Goal: Check status: Check status

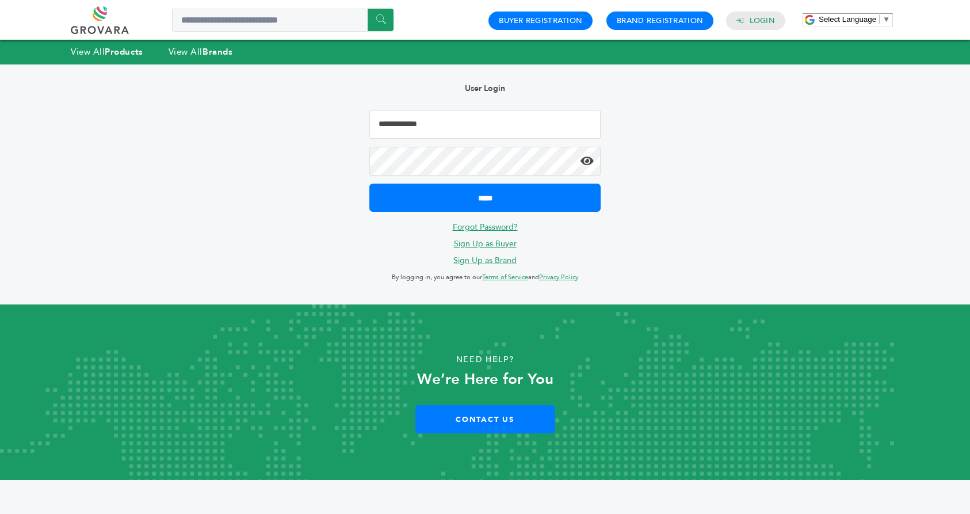
type input "**********"
click at [485, 197] on input "*****" at bounding box center [485, 198] width 231 height 28
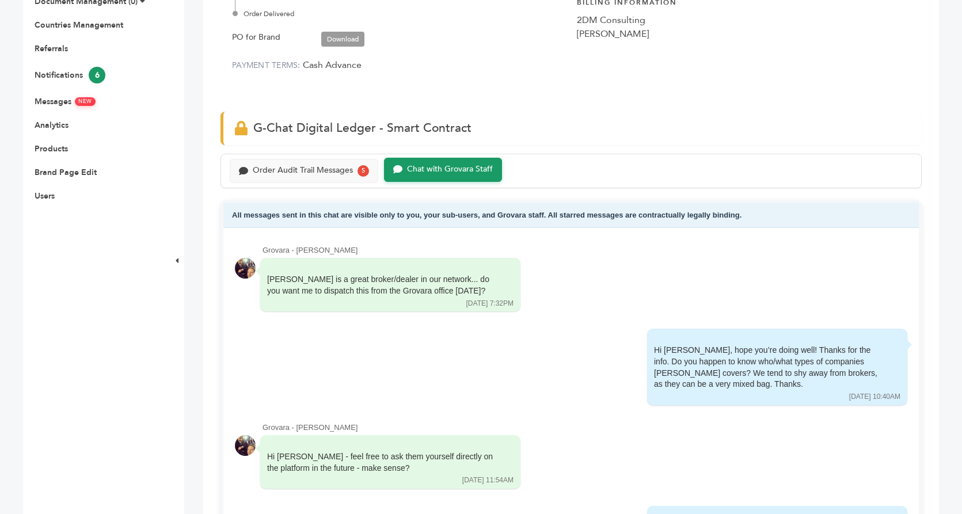
scroll to position [125, 0]
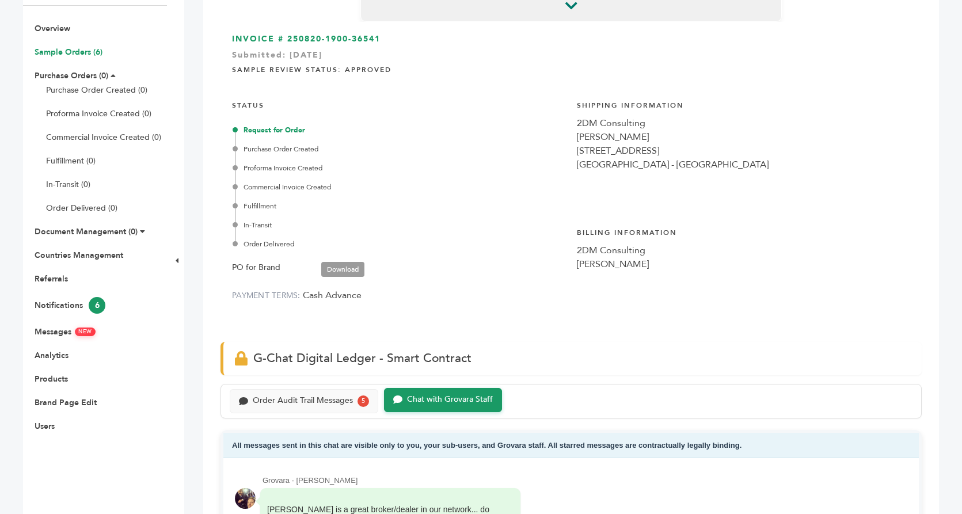
click at [63, 49] on link "Sample Orders (6)" at bounding box center [69, 52] width 68 height 11
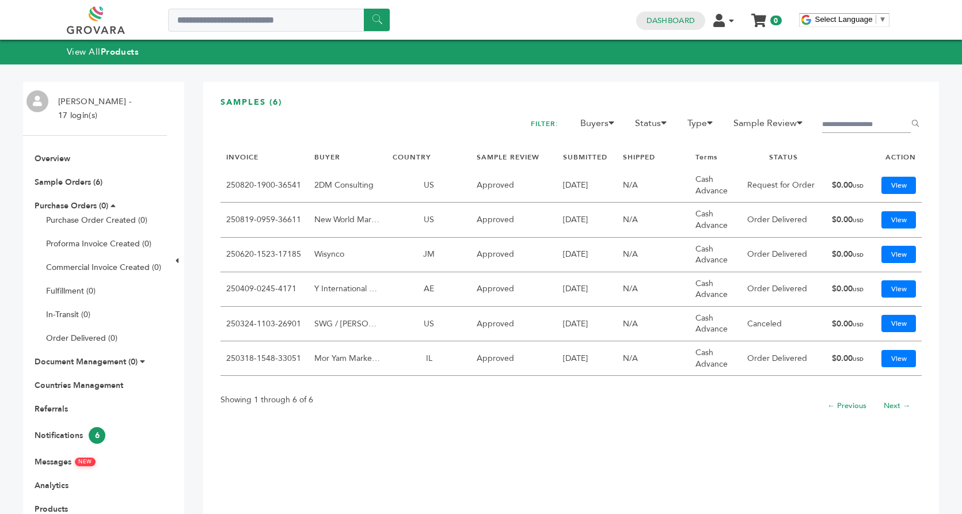
click at [272, 186] on link "250820-1900-36541" at bounding box center [263, 185] width 75 height 11
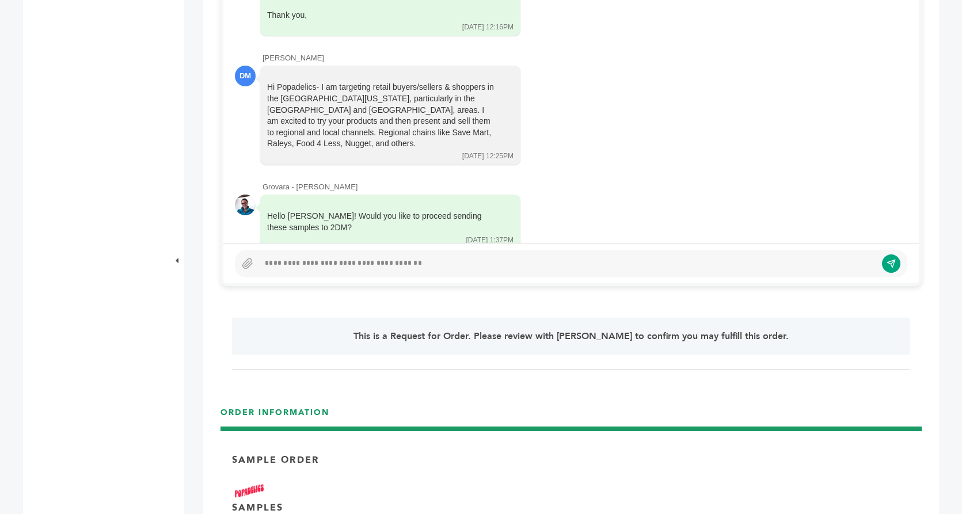
scroll to position [591, 0]
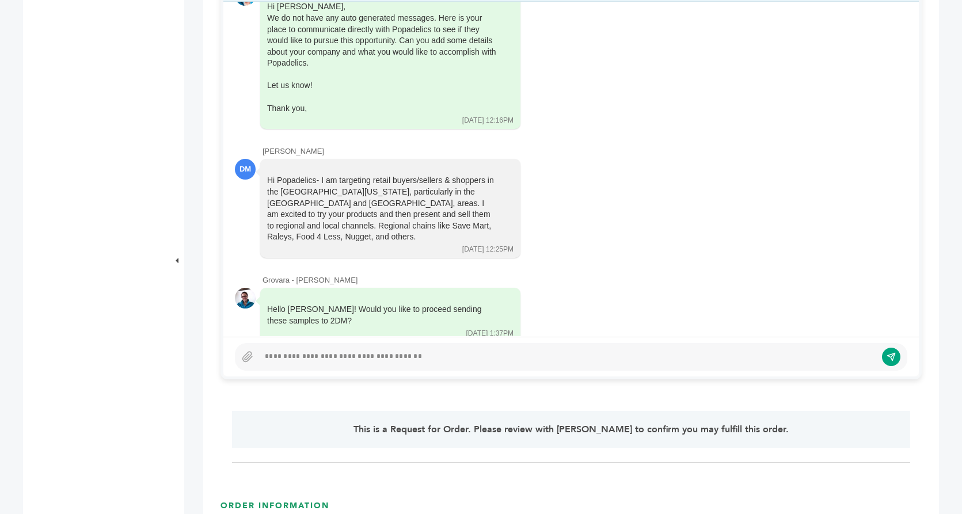
click at [317, 356] on div at bounding box center [567, 357] width 617 height 14
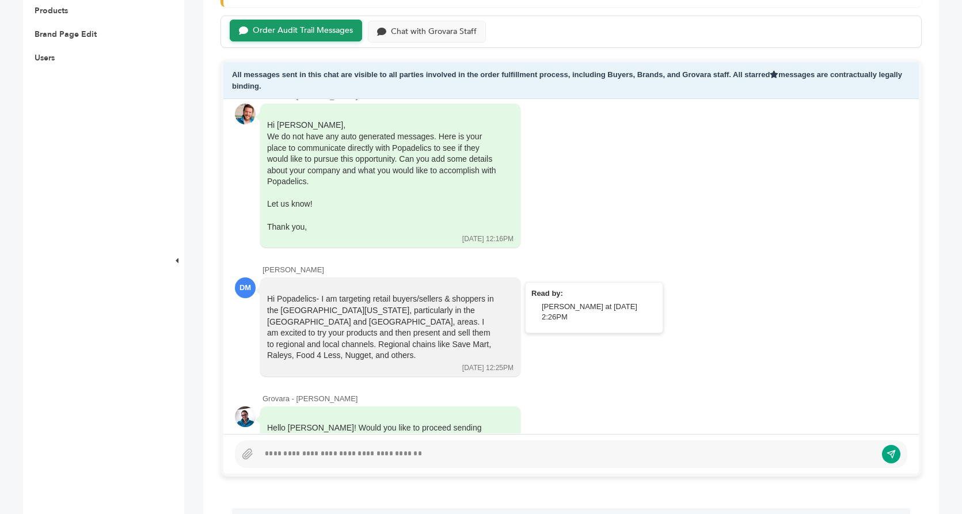
scroll to position [483, 0]
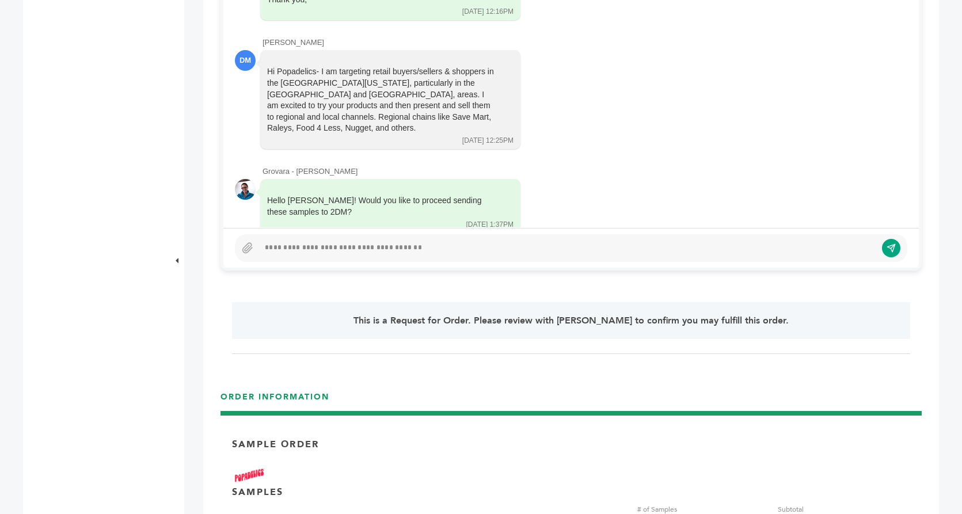
paste div
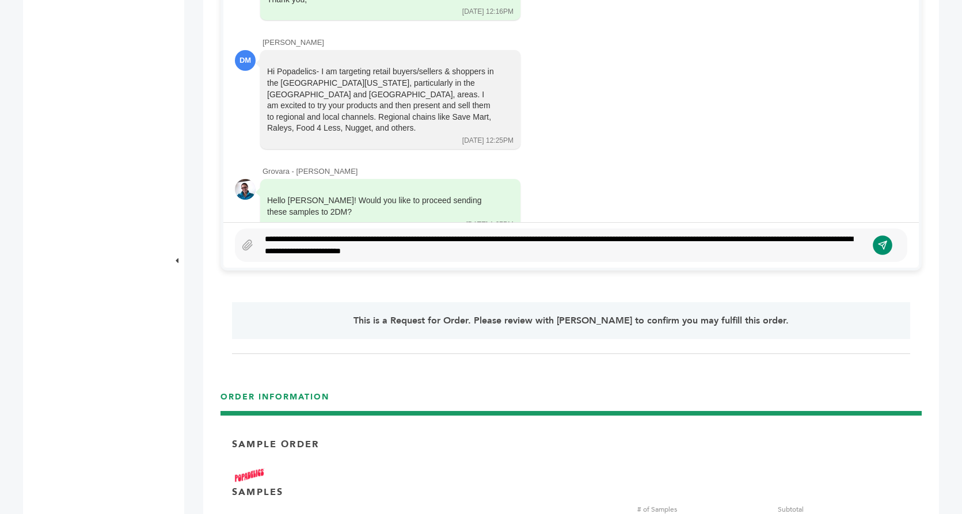
click at [888, 246] on button "submit" at bounding box center [883, 245] width 20 height 20
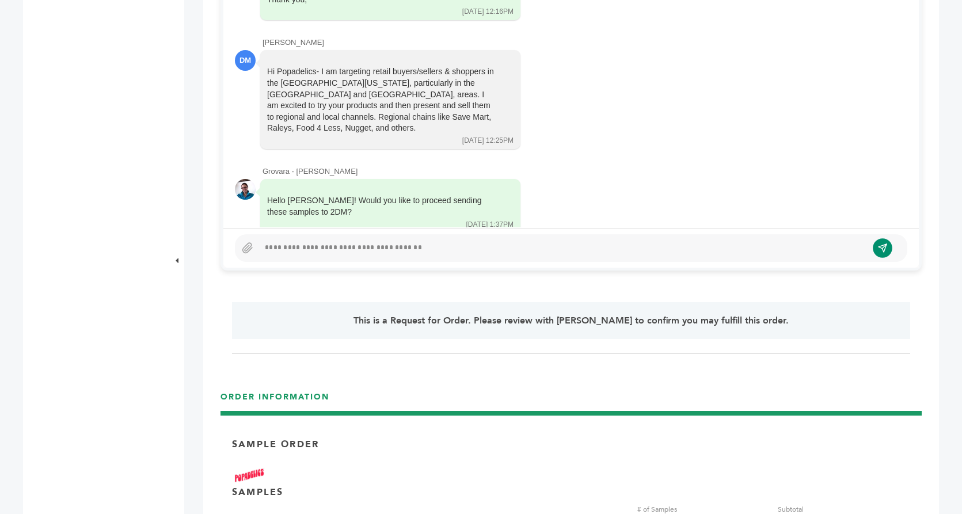
scroll to position [575, 0]
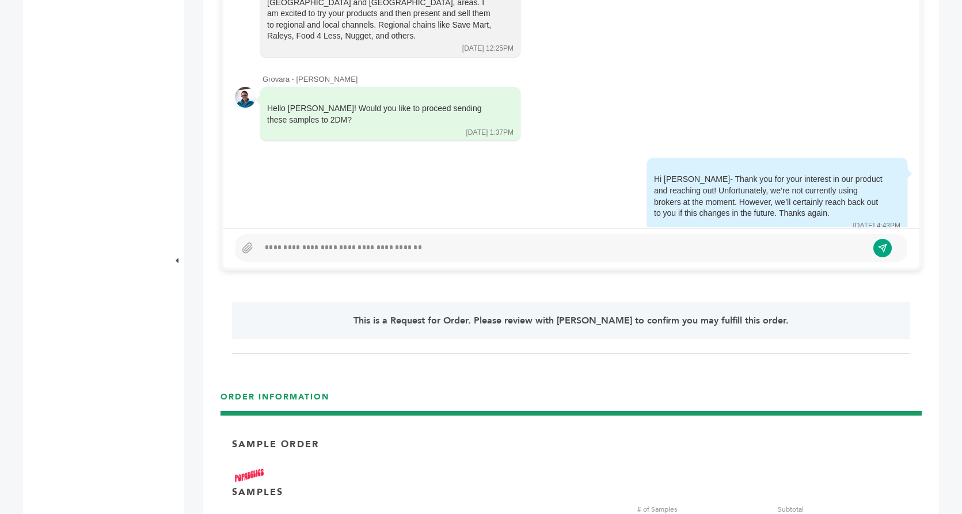
click at [549, 158] on div "Hi Daniel- Thank you for your interest in our product and reaching out! Unfortu…" at bounding box center [571, 196] width 672 height 77
